Goal: Task Accomplishment & Management: Complete application form

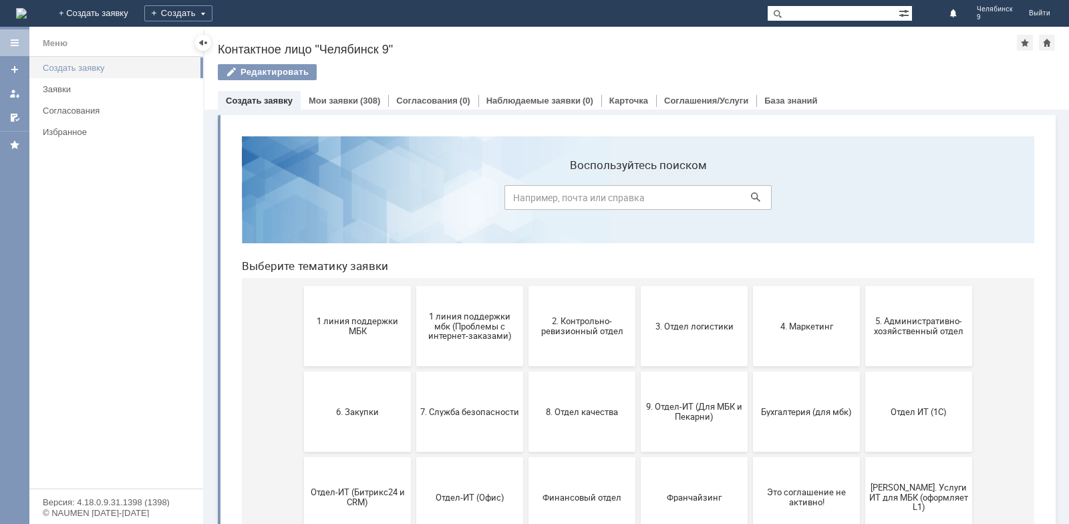
click at [100, 68] on div "Создать заявку" at bounding box center [119, 68] width 152 height 10
click at [80, 61] on link "Создать заявку" at bounding box center [118, 67] width 163 height 21
click at [12, 72] on div at bounding box center [14, 69] width 11 height 11
click at [45, 64] on div "Создать заявку" at bounding box center [119, 68] width 152 height 10
click at [136, 11] on link "+ Создать заявку" at bounding box center [94, 13] width 86 height 27
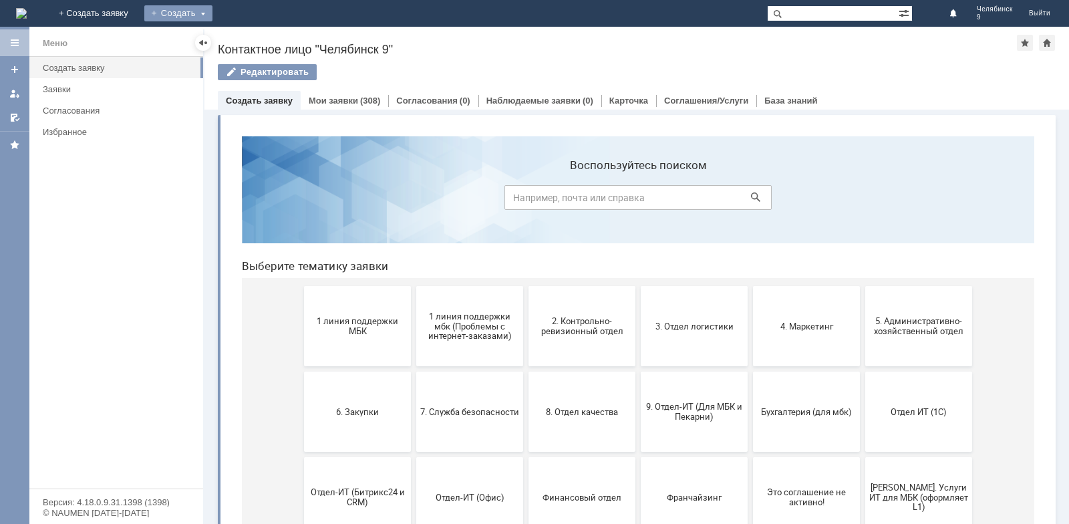
click at [213, 10] on div "Создать" at bounding box center [178, 13] width 68 height 16
click at [244, 39] on link "Заявка" at bounding box center [198, 40] width 102 height 16
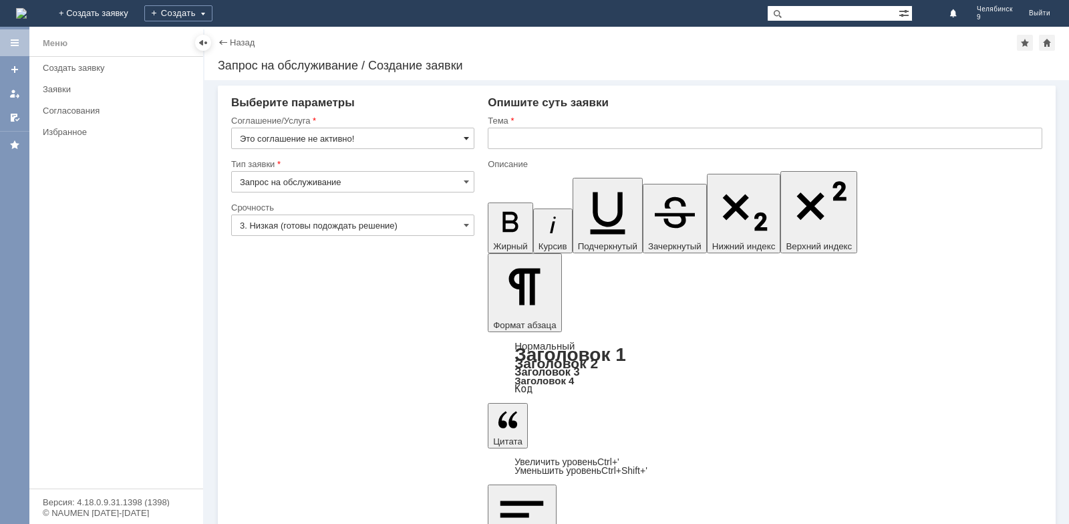
click at [466, 141] on span at bounding box center [466, 138] width 5 height 11
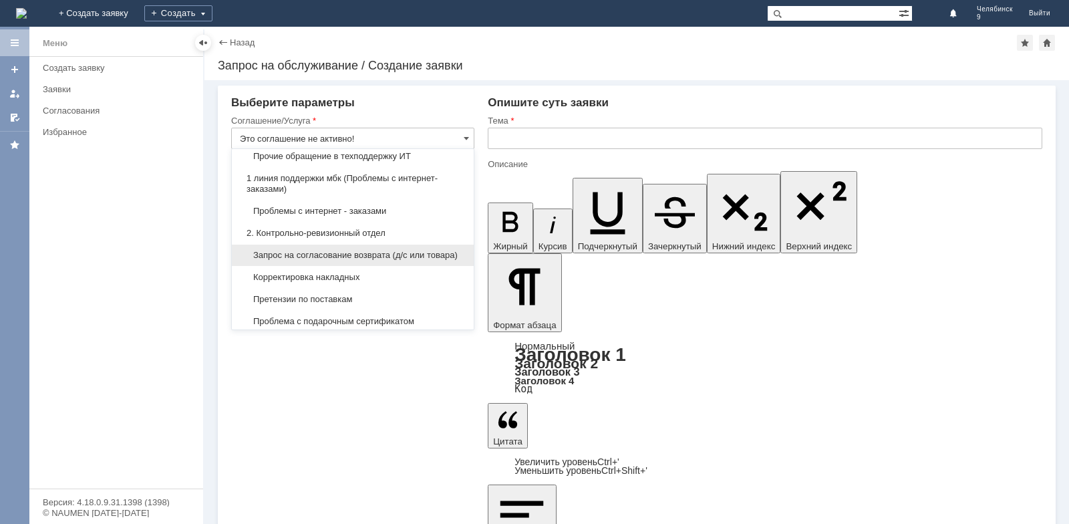
scroll to position [134, 0]
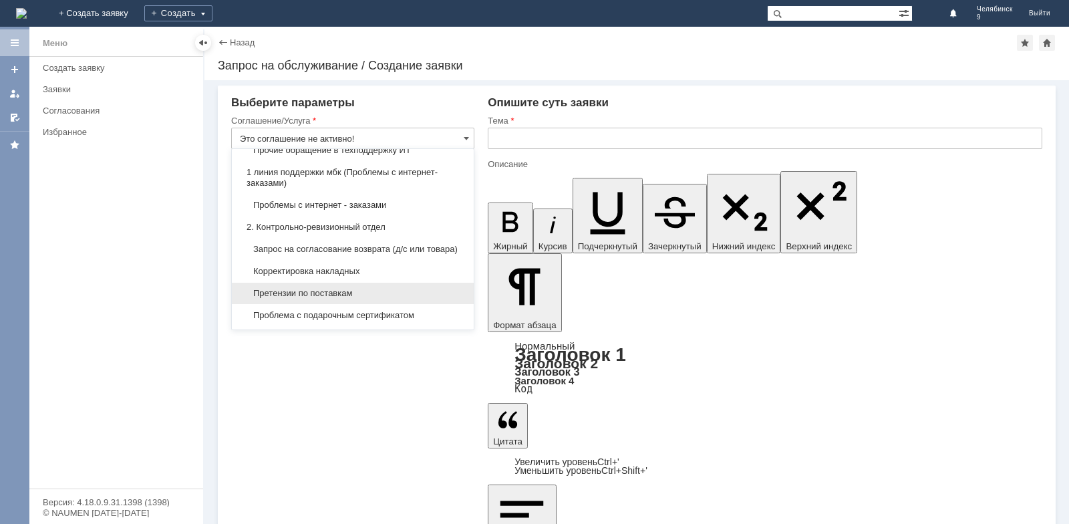
click at [334, 299] on span "Претензии по поставкам" at bounding box center [353, 293] width 226 height 11
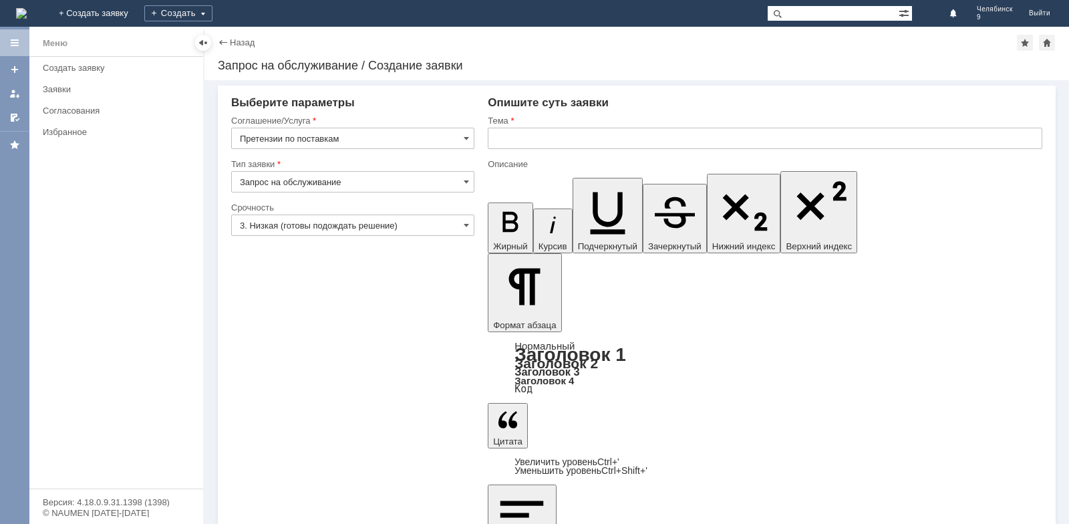
type input "Претензии по поставкам"
click at [465, 225] on span at bounding box center [466, 225] width 5 height 11
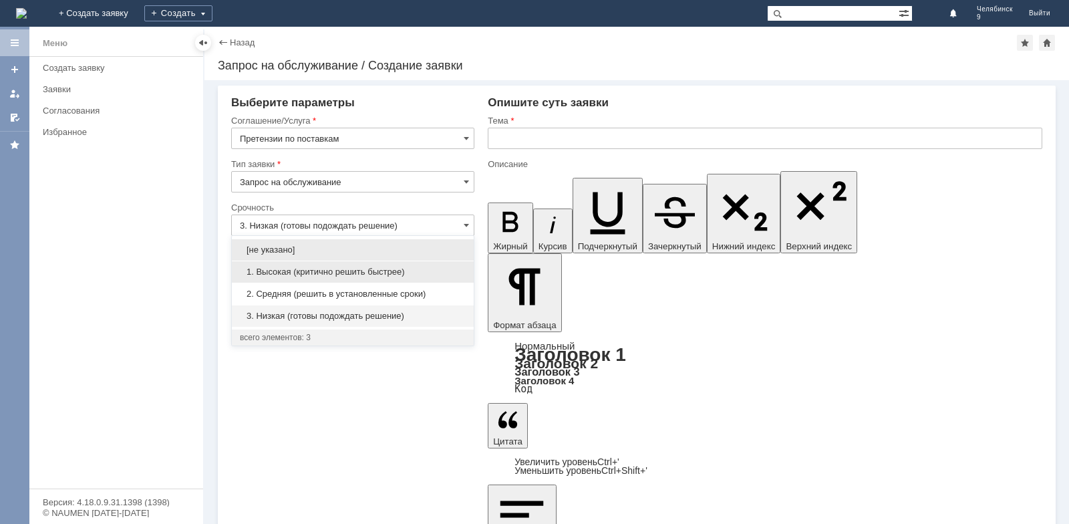
click at [339, 274] on span "1. Высокая (критично решить быстрее)" at bounding box center [353, 272] width 226 height 11
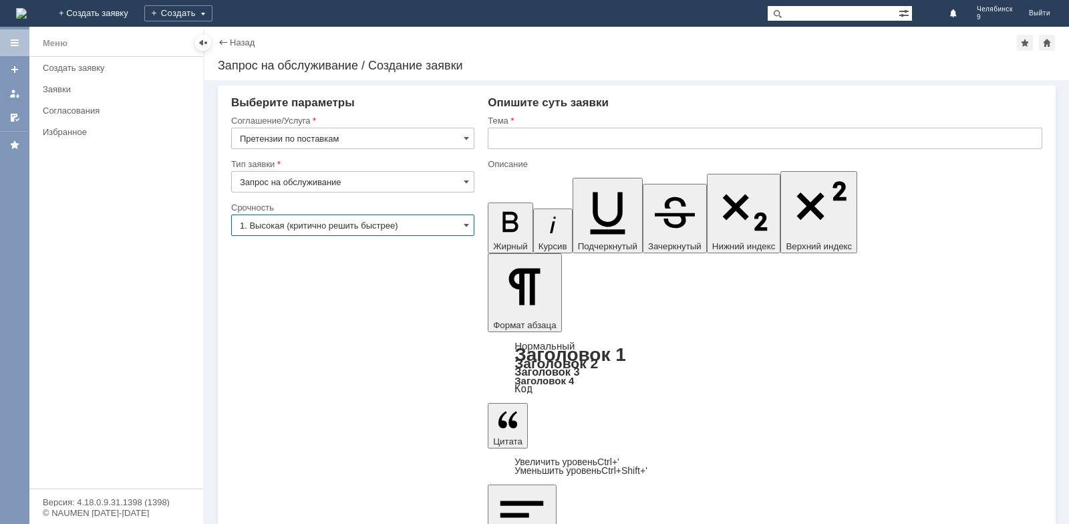
type input "1. Высокая (критично решить быстрее)"
click at [528, 140] on input "text" at bounding box center [765, 138] width 555 height 21
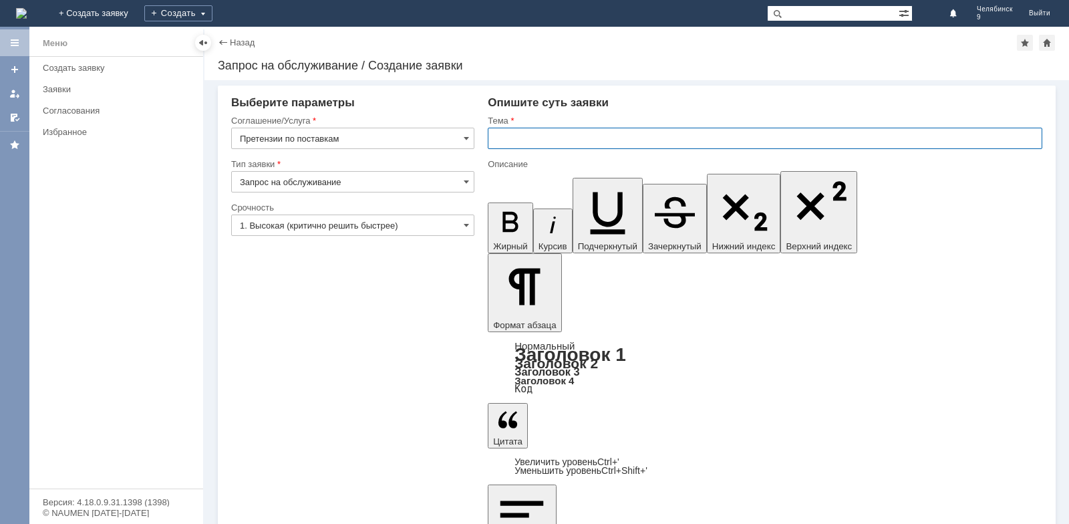
paste input "Акт расхождений № Т2-4095 от [DATE]"
type input "Акт расхождений № Т2-4095 от [DATE]"
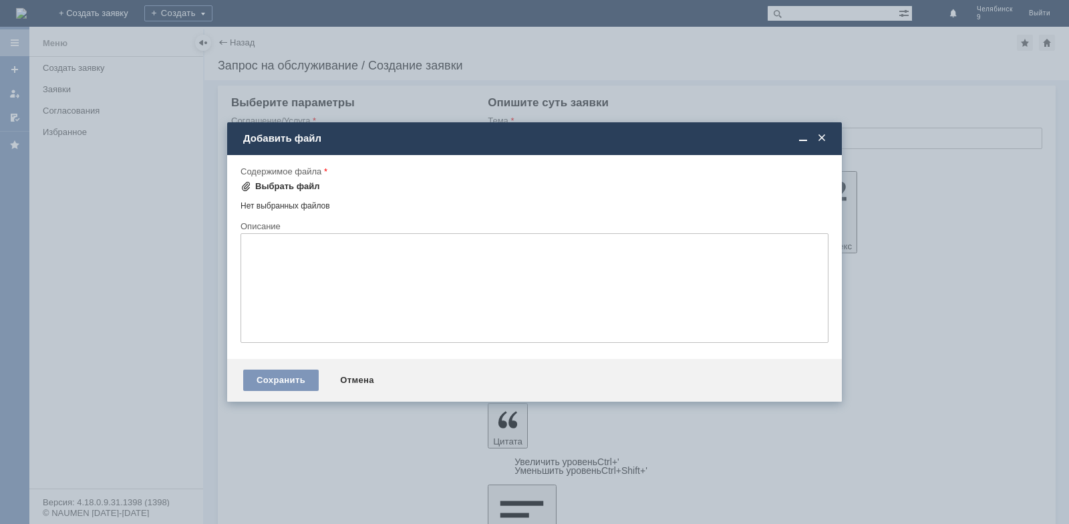
click at [301, 186] on div "Выбрать файл" at bounding box center [287, 186] width 65 height 11
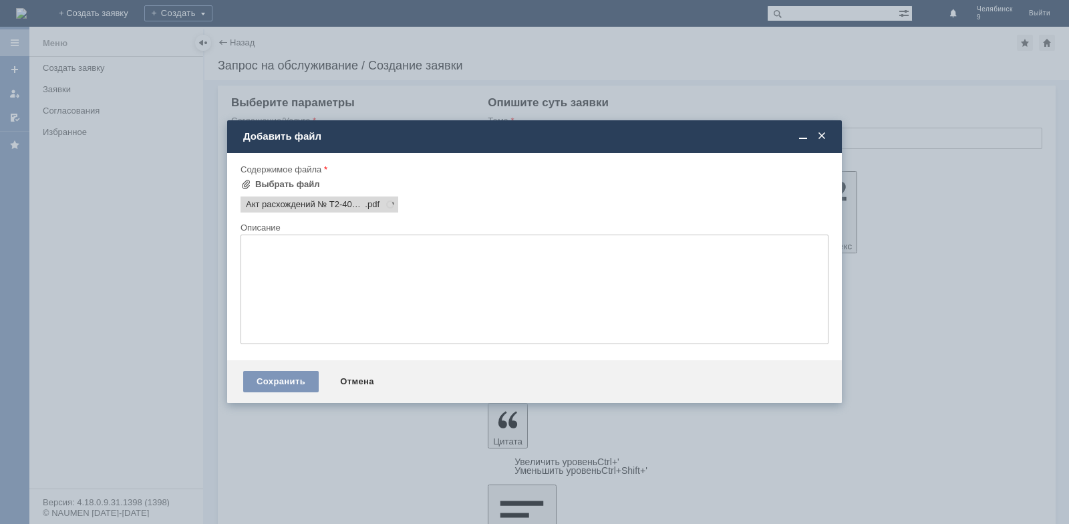
scroll to position [0, 0]
click at [273, 379] on div "Сохранить" at bounding box center [281, 381] width 76 height 21
